Goal: Information Seeking & Learning: Learn about a topic

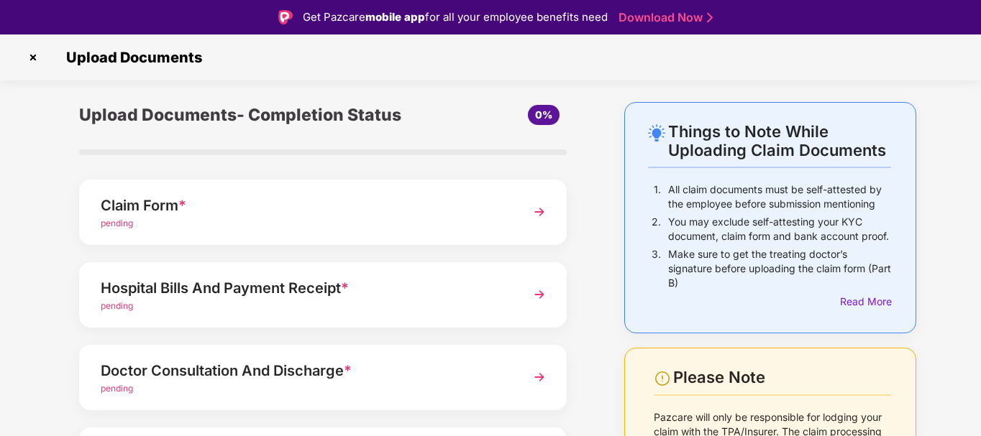
click at [36, 57] on img at bounding box center [33, 57] width 23 height 23
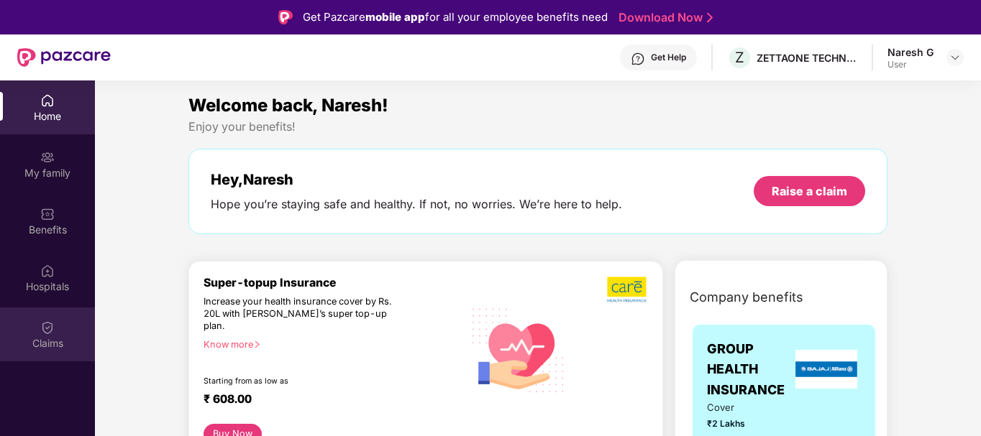
click at [69, 353] on div "Claims" at bounding box center [47, 335] width 95 height 54
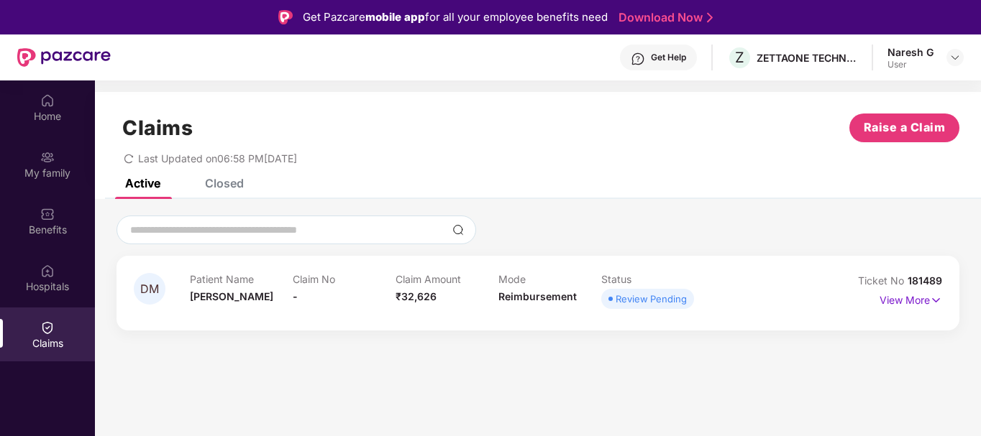
click at [652, 294] on div "Review Pending" at bounding box center [650, 299] width 71 height 14
click at [927, 301] on p "View More" at bounding box center [910, 298] width 63 height 19
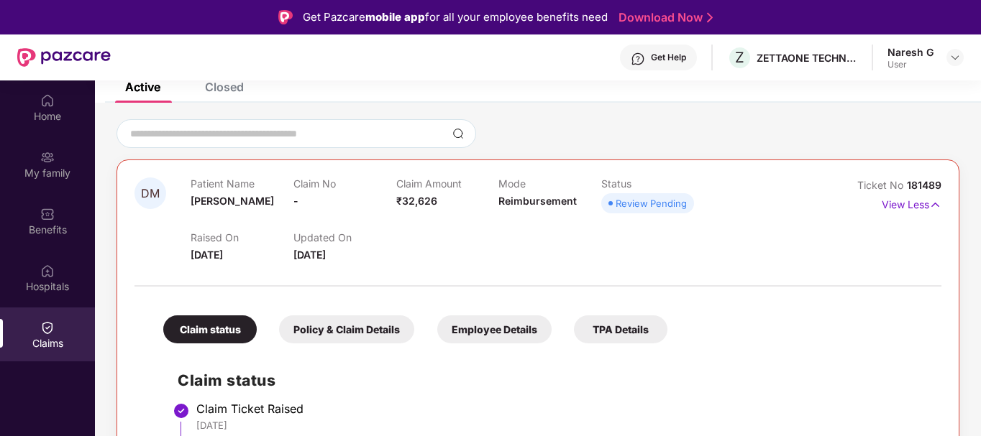
scroll to position [185, 0]
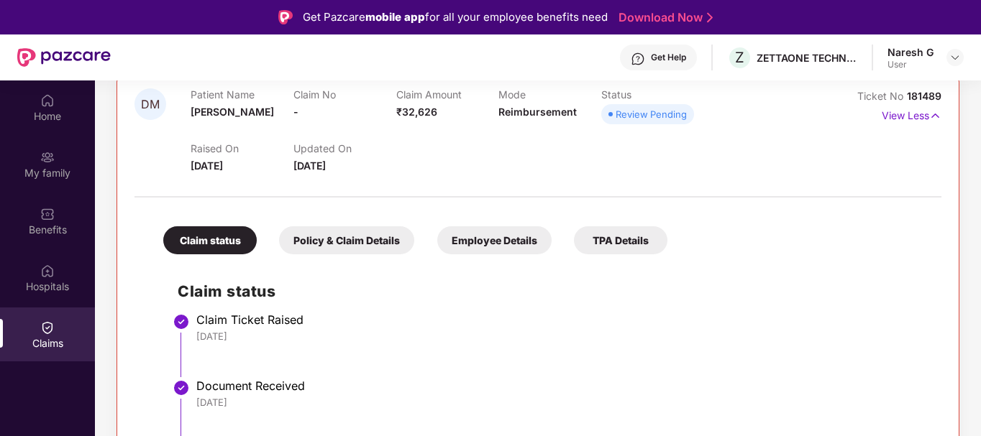
click at [784, 354] on li "Claim Ticket Raised [DATE]" at bounding box center [552, 351] width 749 height 66
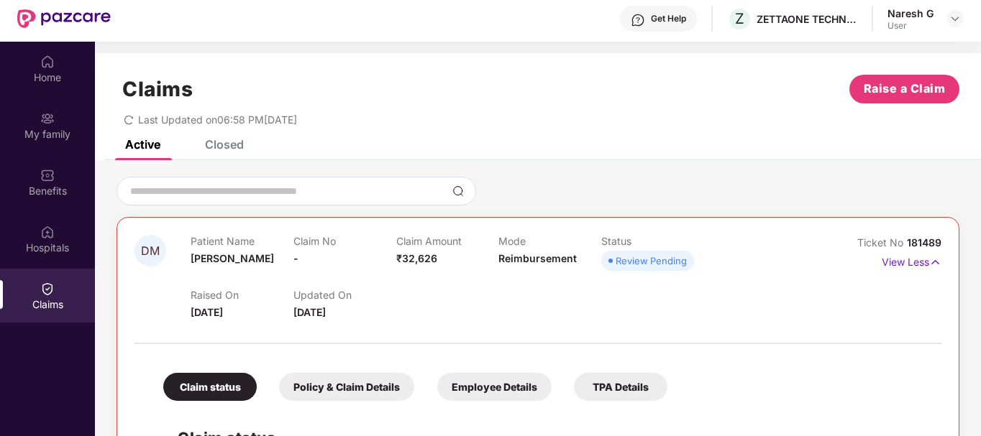
scroll to position [0, 0]
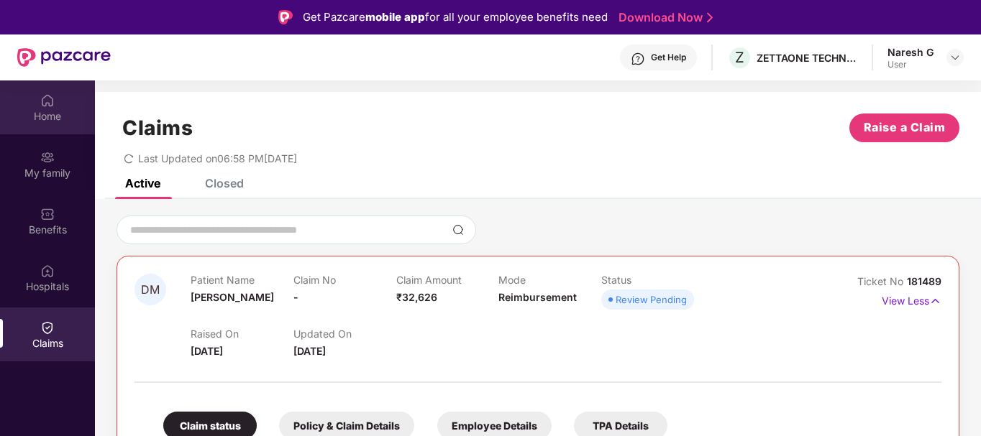
click at [70, 114] on div "Home" at bounding box center [47, 116] width 95 height 14
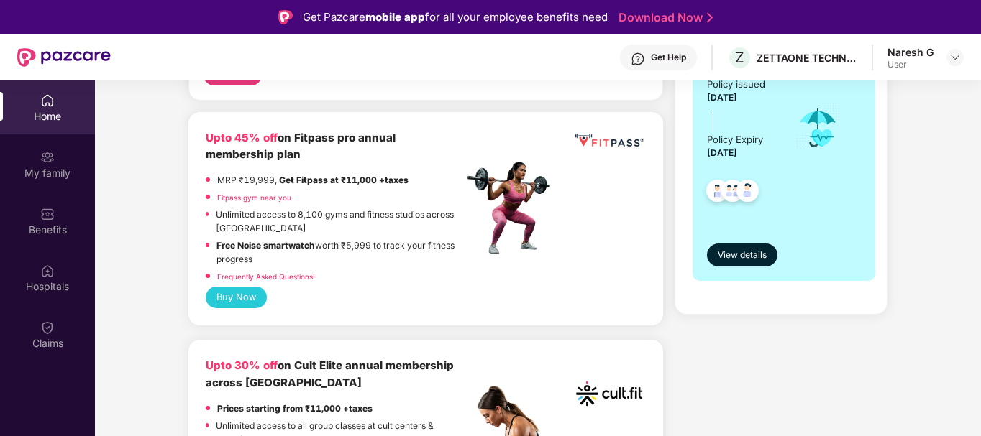
scroll to position [144, 0]
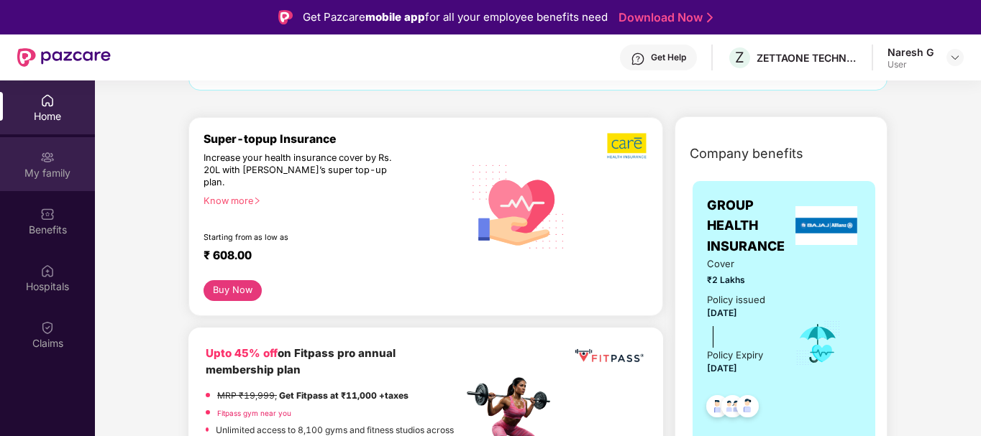
click at [55, 164] on div "My family" at bounding box center [47, 164] width 95 height 54
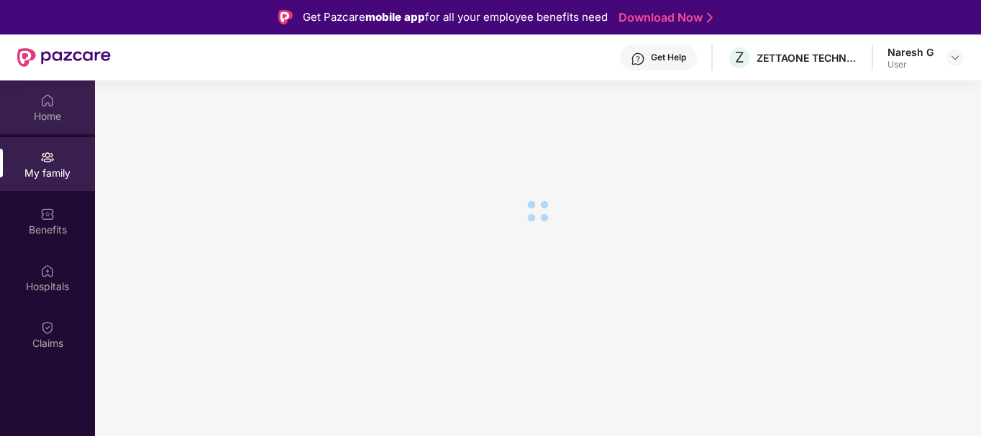
click at [55, 123] on div "Home" at bounding box center [47, 116] width 95 height 14
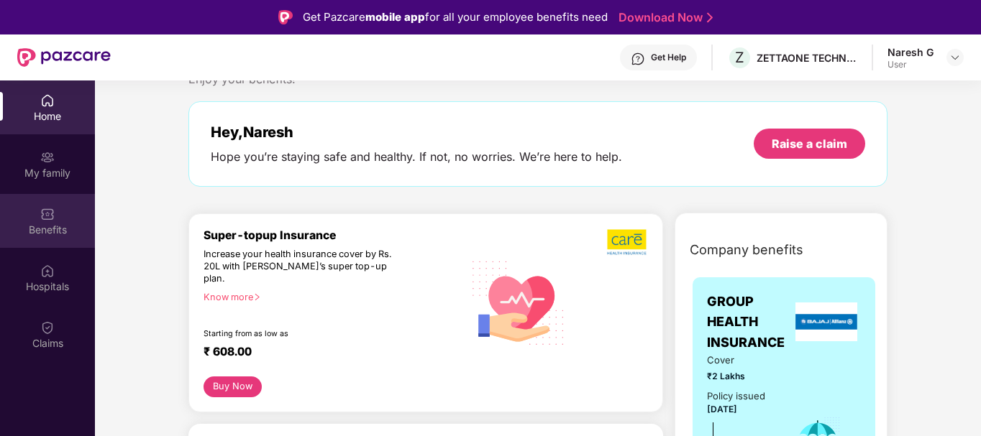
scroll to position [72, 0]
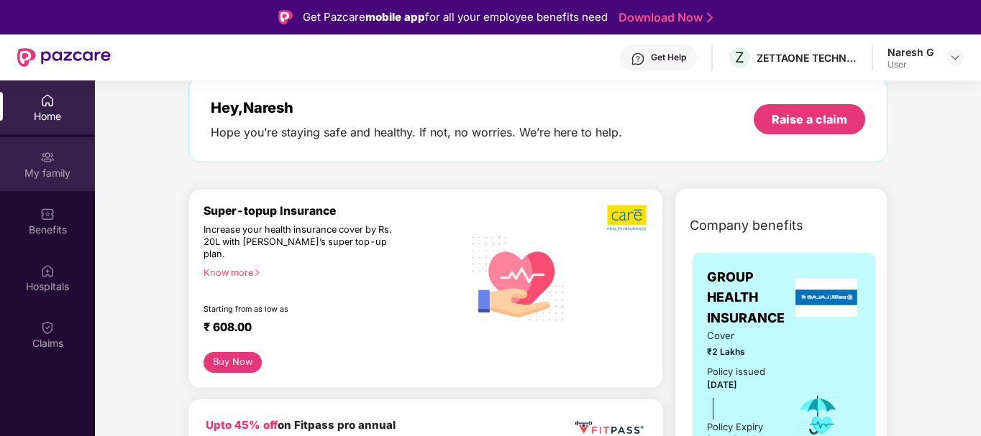
click at [58, 175] on div "My family" at bounding box center [47, 173] width 95 height 14
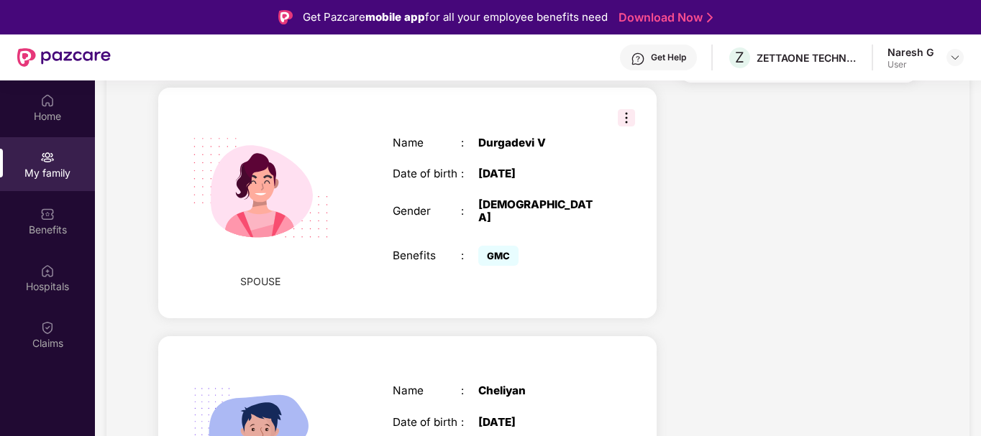
scroll to position [776, 0]
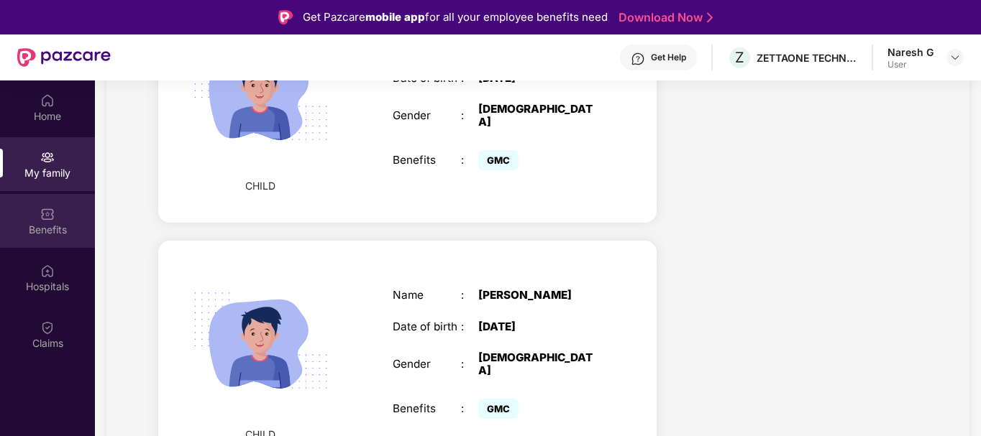
click at [55, 230] on div "Benefits" at bounding box center [47, 230] width 95 height 14
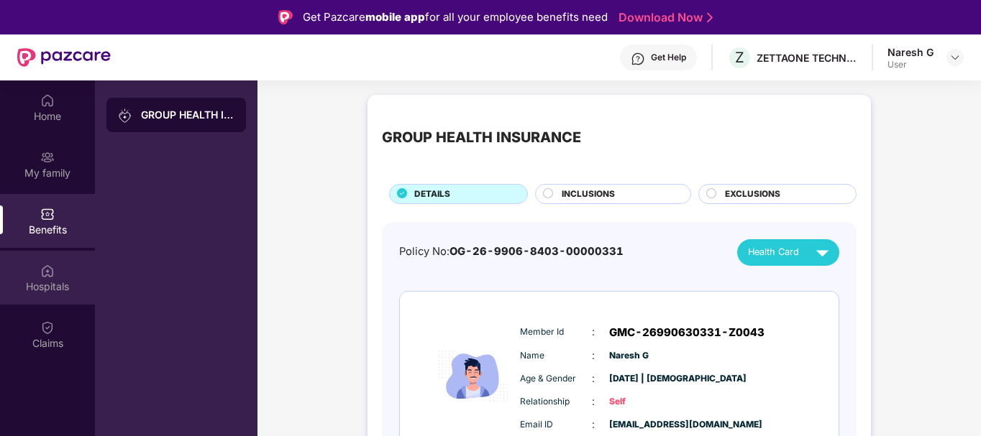
click at [58, 270] on div "Hospitals" at bounding box center [47, 278] width 95 height 54
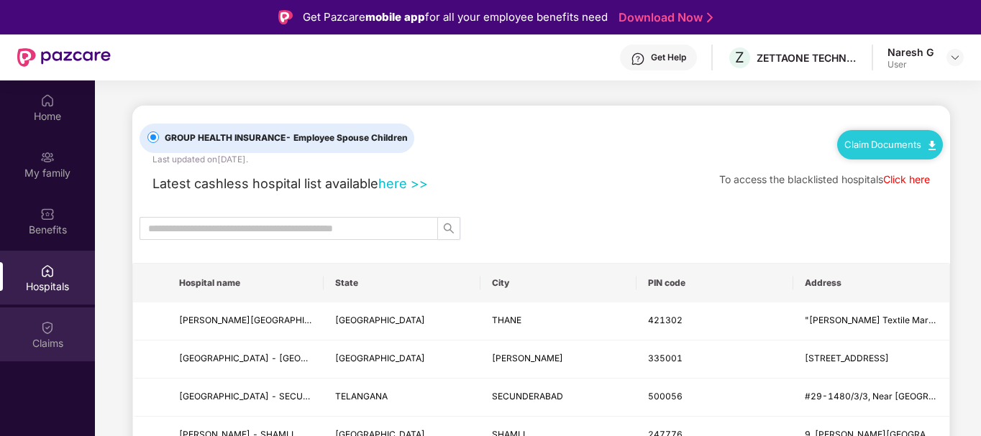
click at [57, 334] on div "Claims" at bounding box center [47, 335] width 95 height 54
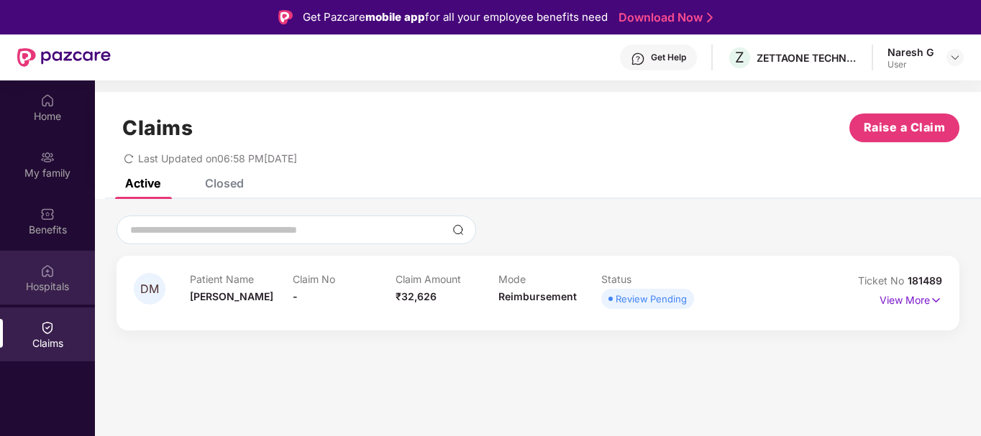
click at [45, 290] on div "Hospitals" at bounding box center [47, 287] width 95 height 14
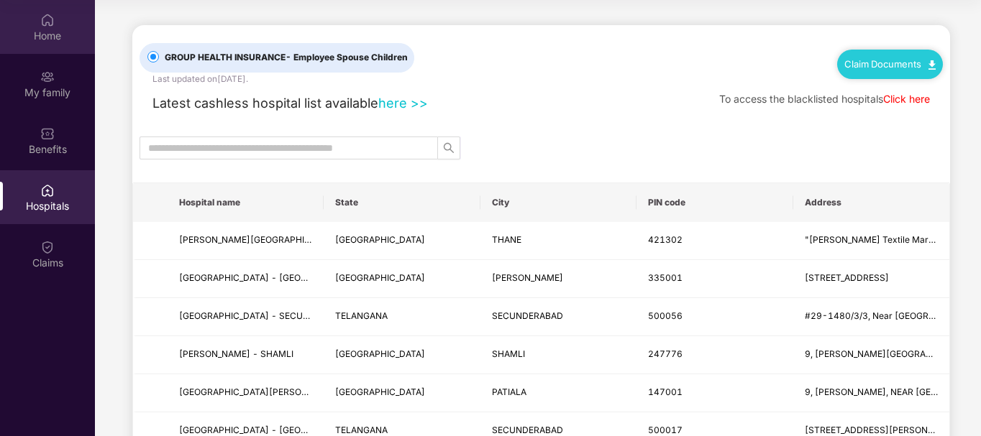
click at [55, 24] on div "Home" at bounding box center [47, 27] width 95 height 54
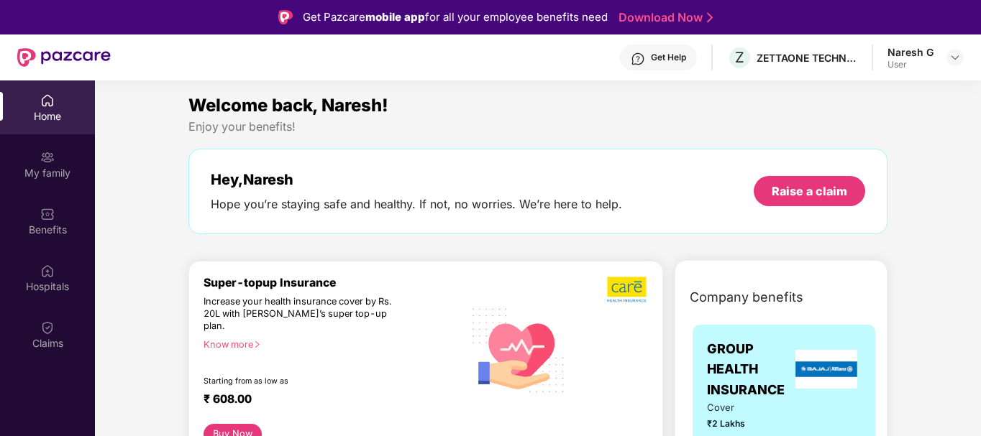
click at [492, 136] on div "Welcome back, Naresh! Enjoy your benefits! Hey, [PERSON_NAME] Hope you’re stayi…" at bounding box center [538, 170] width 710 height 157
